Goal: Use online tool/utility: Utilize a website feature to perform a specific function

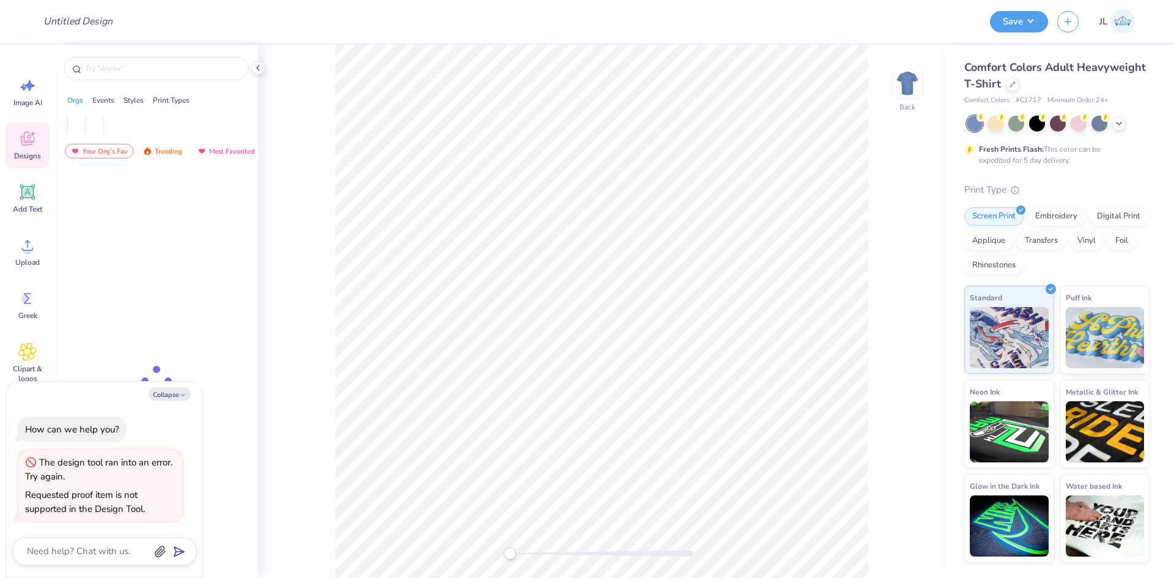
type textarea "x"
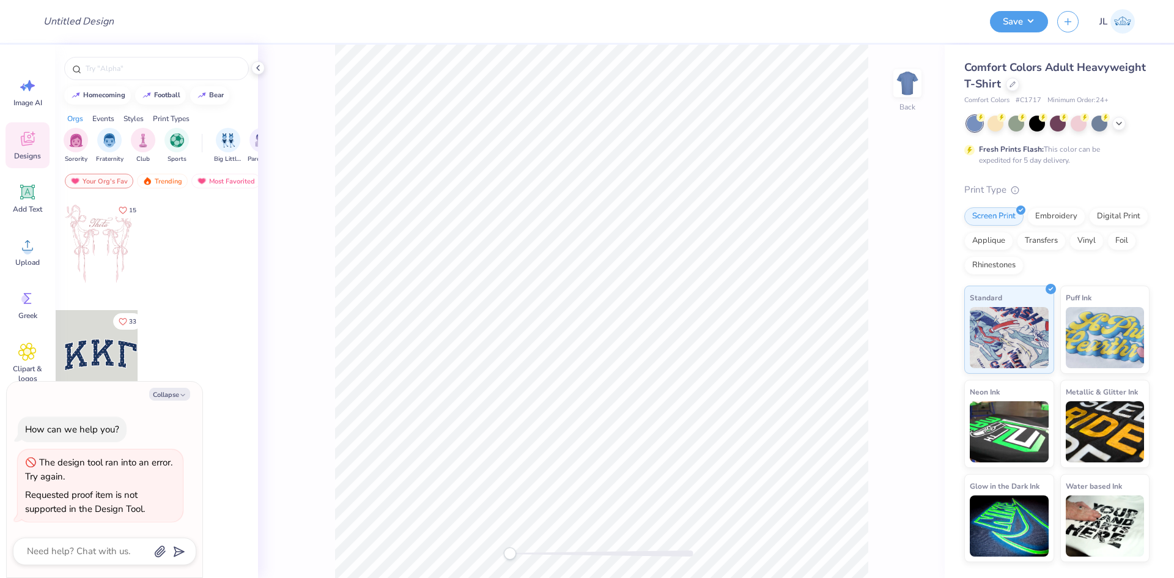
type textarea "x"
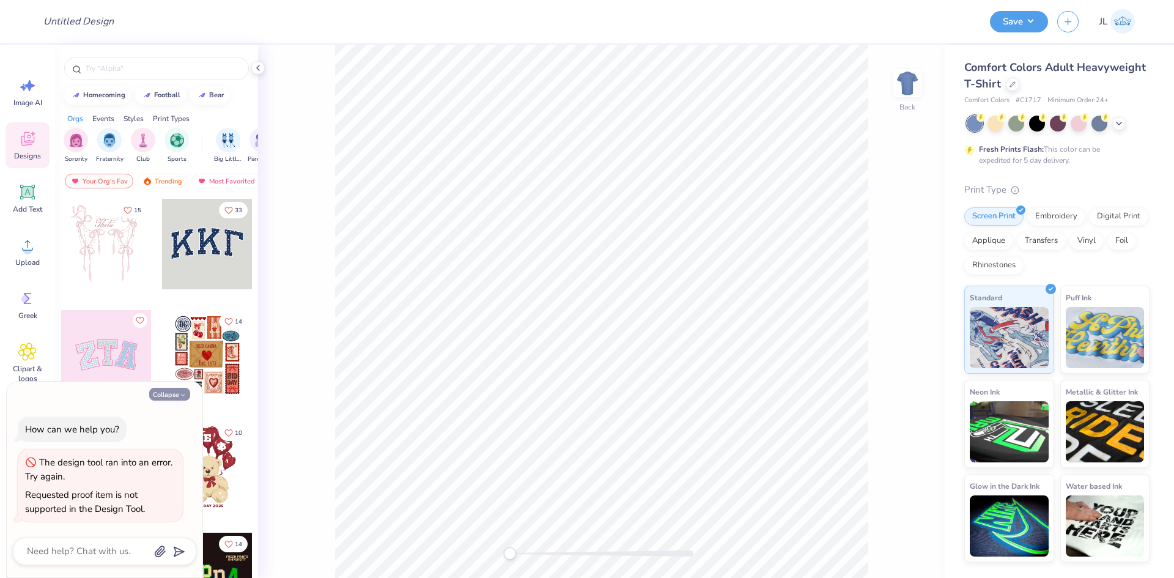
click at [171, 399] on button "Collapse" at bounding box center [169, 394] width 41 height 13
type textarea "x"
click at [164, 398] on button "Collapse" at bounding box center [169, 394] width 41 height 13
type textarea "x"
